Goal: Check status: Check status

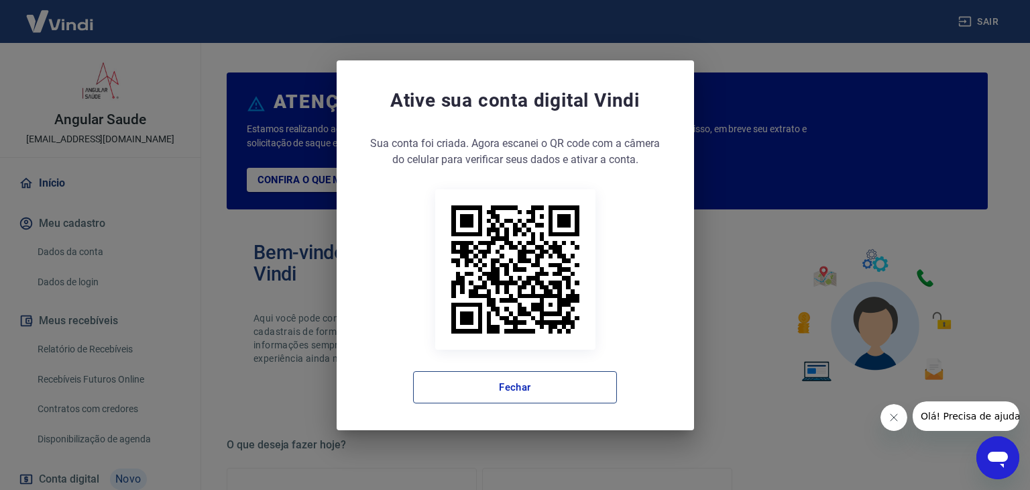
click at [518, 392] on button "Fechar" at bounding box center [515, 387] width 204 height 32
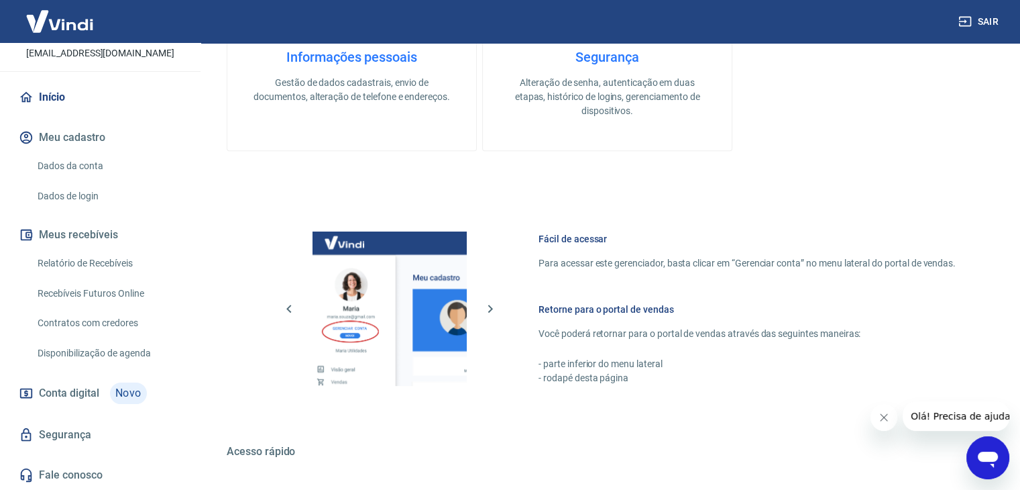
scroll to position [708, 0]
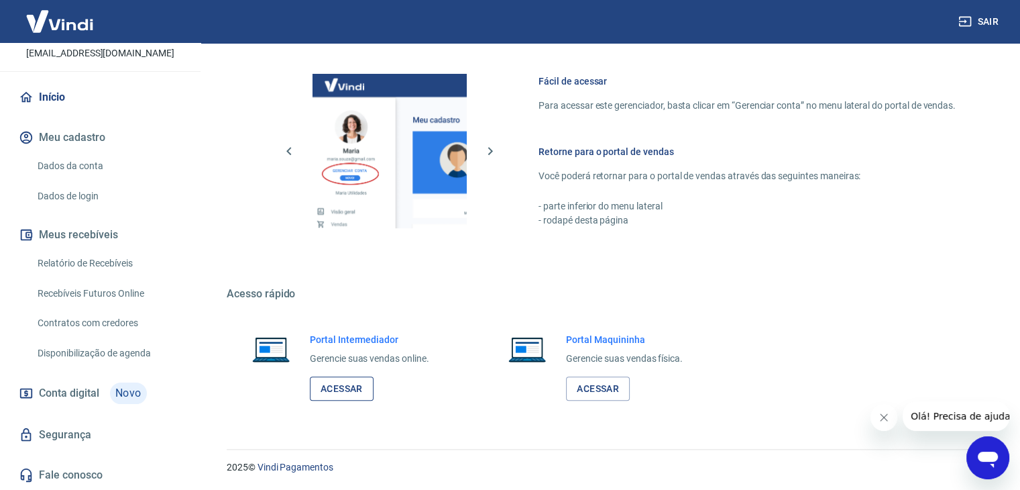
click at [351, 382] on link "Acessar" at bounding box center [342, 388] width 64 height 25
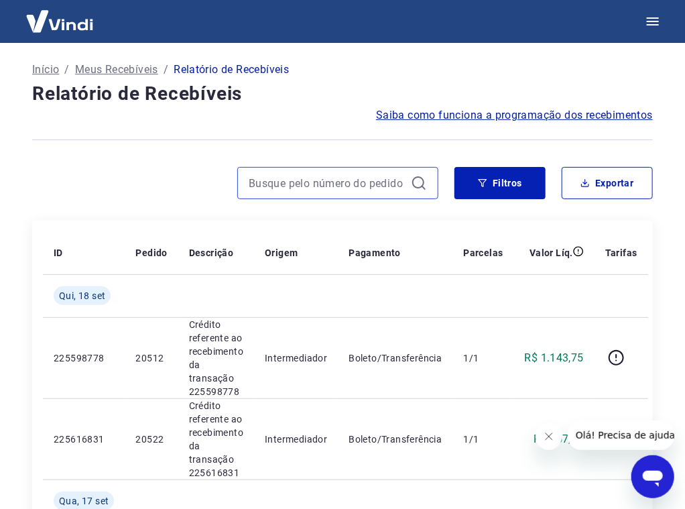
click at [298, 190] on input at bounding box center [327, 183] width 157 height 20
type input "7574"
